Goal: Transaction & Acquisition: Purchase product/service

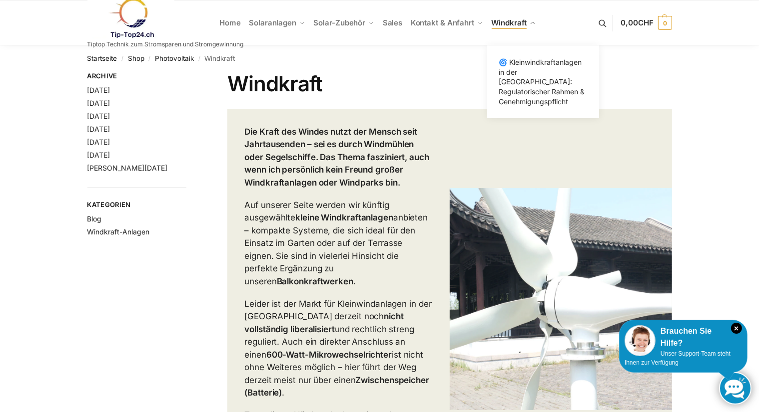
click at [504, 22] on span "Windkraft" at bounding box center [508, 22] width 35 height 9
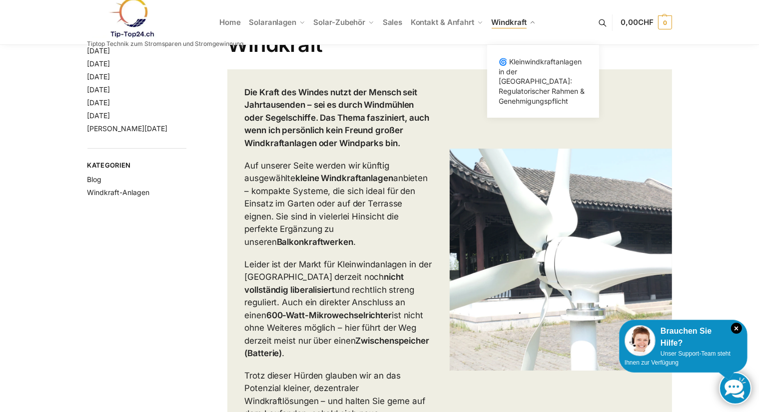
scroll to position [40, 0]
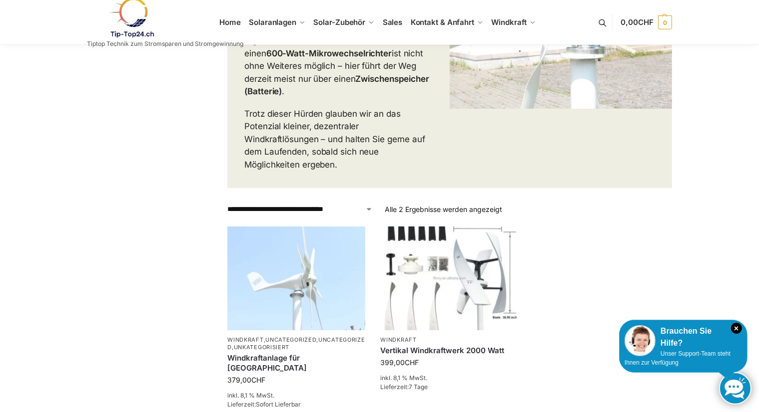
scroll to position [320, 0]
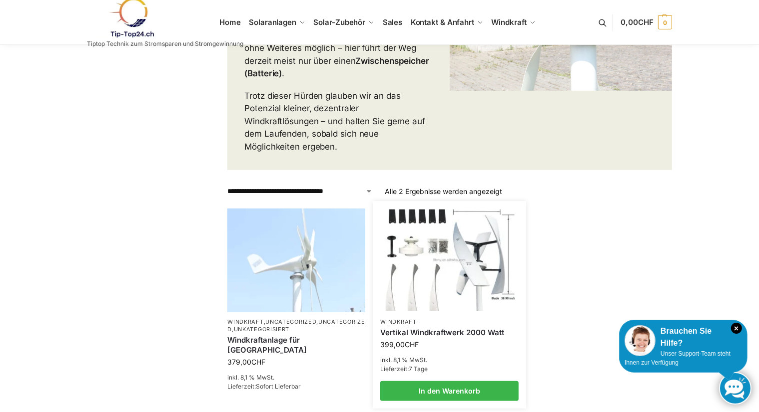
click at [467, 328] on link "Vertikal Windkraftwerk 2000 Watt" at bounding box center [449, 333] width 138 height 10
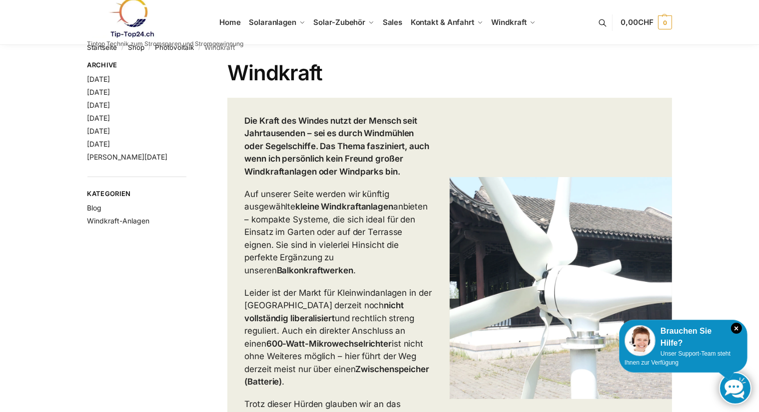
scroll to position [0, 0]
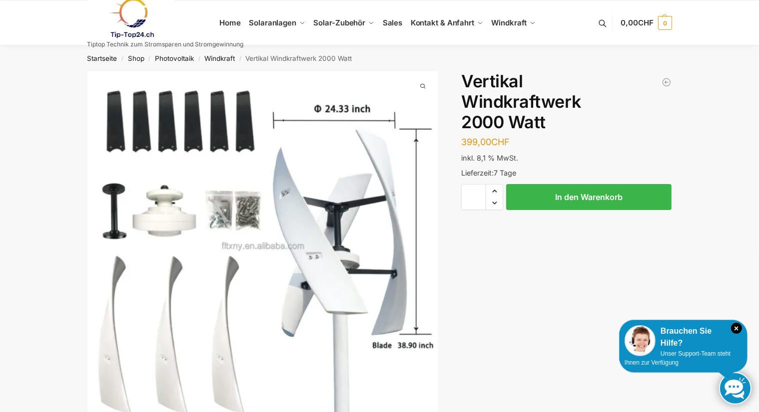
scroll to position [20, 0]
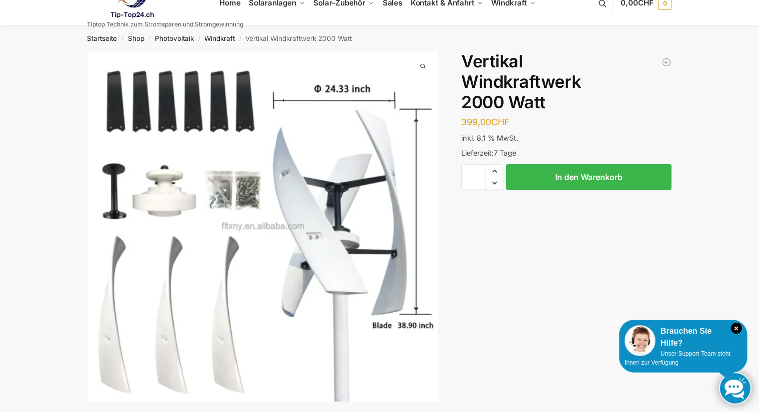
click at [667, 270] on div "Beschreibung Zusätzliche Informationen 399,00 CHF In den Warenkorb Windkraftanl…" at bounding box center [379, 234] width 626 height 367
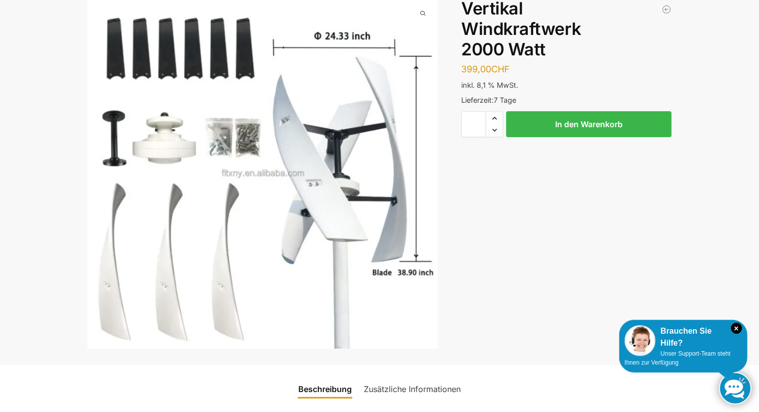
scroll to position [53, 0]
